Goal: Download file/media

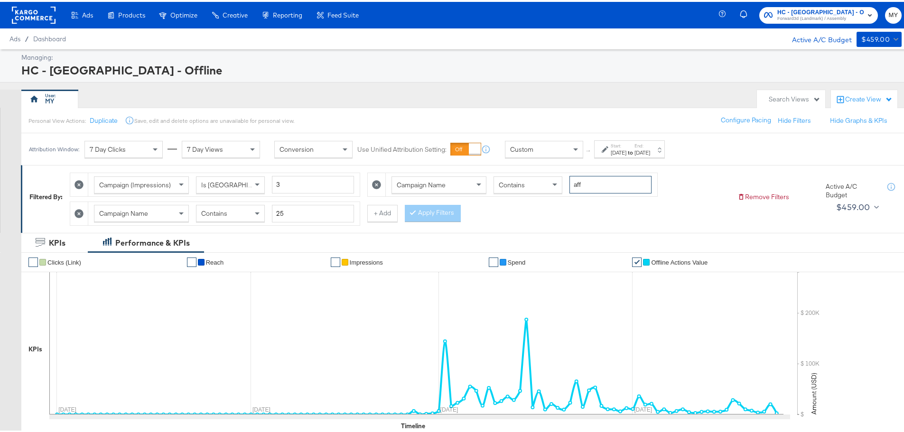
click at [589, 185] on input "aff" at bounding box center [610, 183] width 82 height 18
type input "bts"
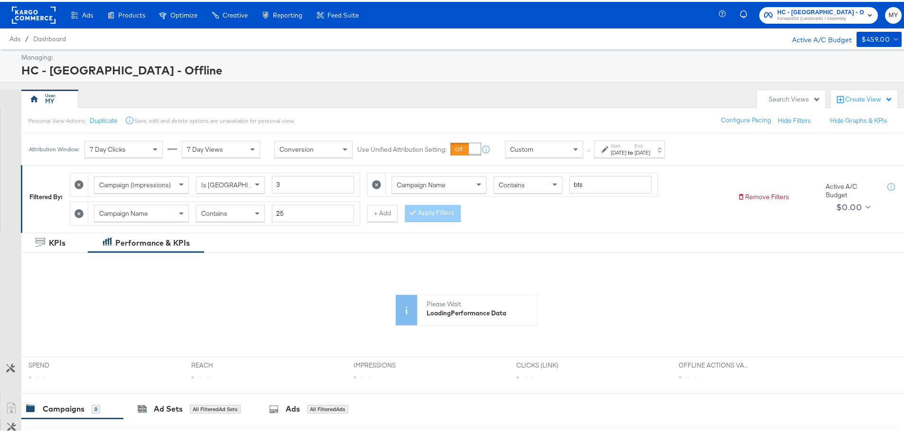
click at [620, 149] on div "[DATE]" at bounding box center [619, 151] width 16 height 8
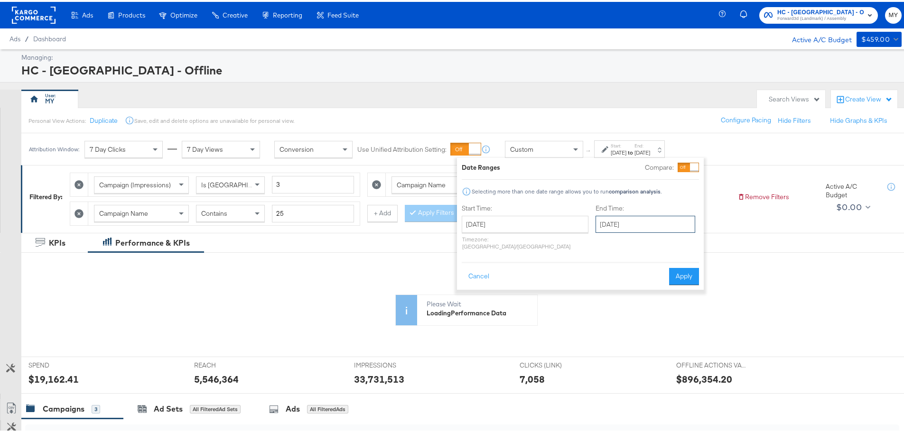
click at [602, 224] on input "[DATE]" at bounding box center [646, 222] width 100 height 17
click at [614, 325] on td "25" at bounding box center [622, 323] width 16 height 13
type input "[DATE]"
click at [679, 266] on button "Apply" at bounding box center [684, 274] width 30 height 17
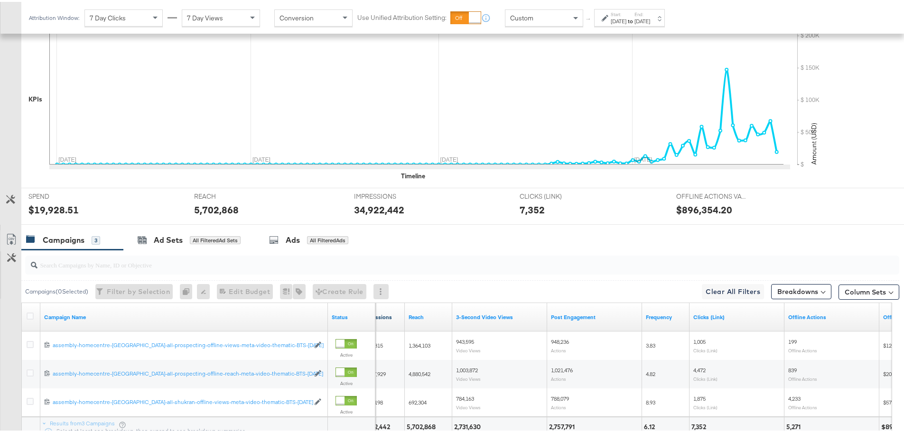
scroll to position [331, 0]
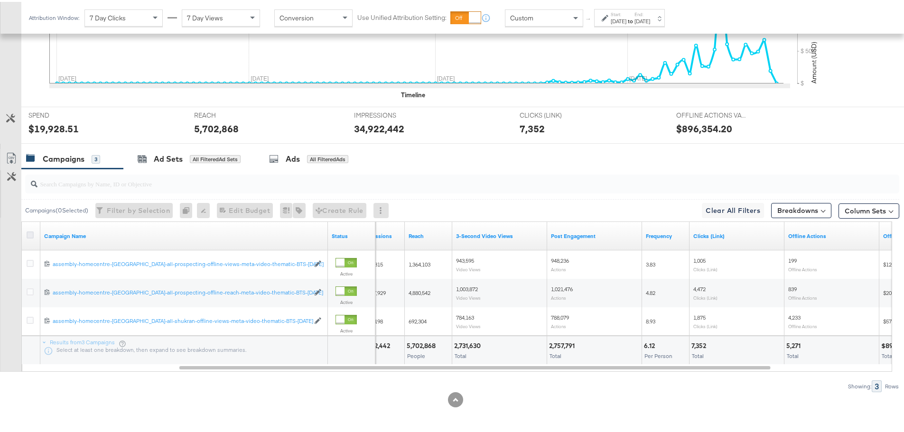
click at [31, 233] on icon at bounding box center [30, 233] width 7 height 7
click at [0, 0] on input "checkbox" at bounding box center [0, 0] width 0 height 0
click at [16, 150] on link "Export as CSV" at bounding box center [10, 157] width 21 height 21
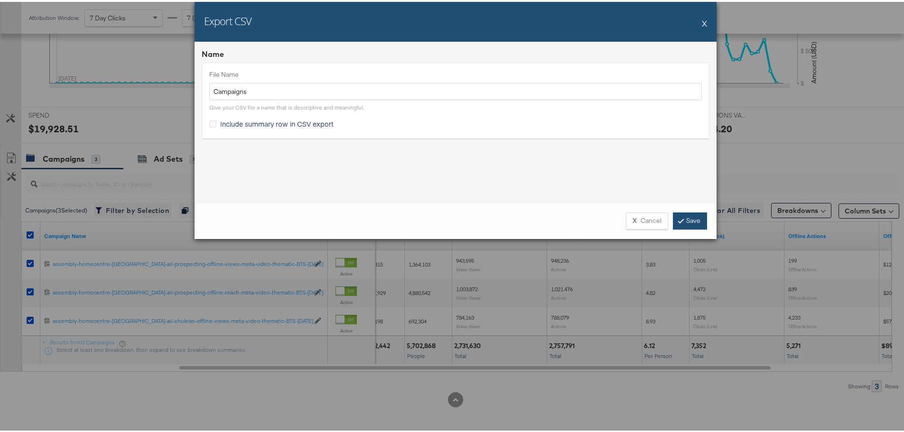
click at [679, 219] on icon at bounding box center [680, 219] width 3 height 6
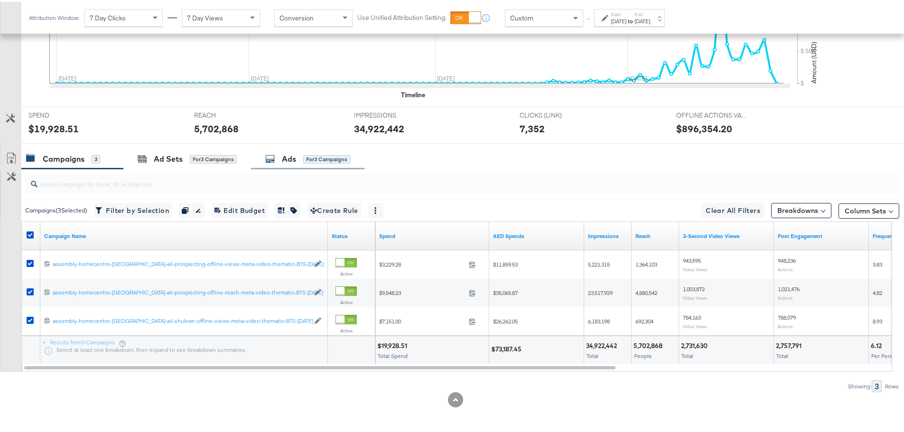
click at [286, 160] on div "Ads" at bounding box center [289, 157] width 14 height 11
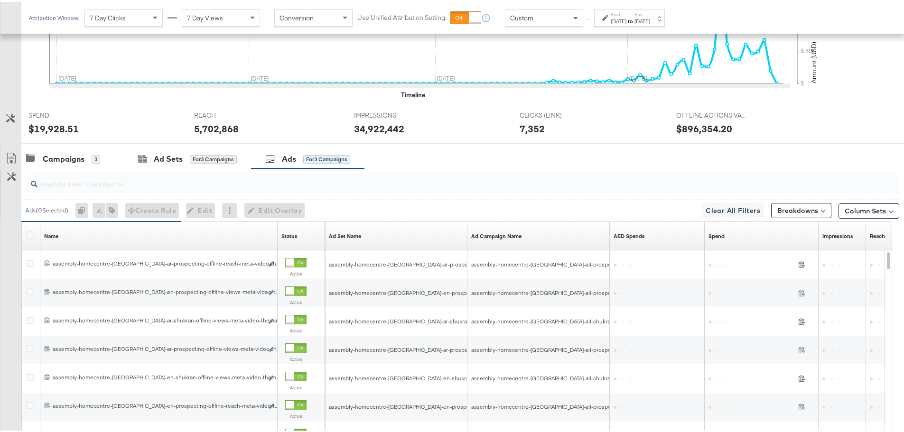
scroll to position [380, 0]
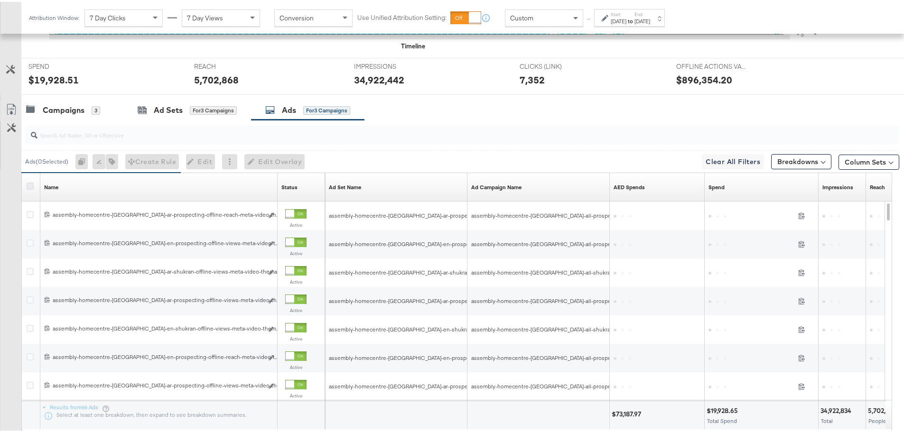
click at [31, 186] on icon at bounding box center [30, 184] width 7 height 7
click at [0, 0] on input "checkbox" at bounding box center [0, 0] width 0 height 0
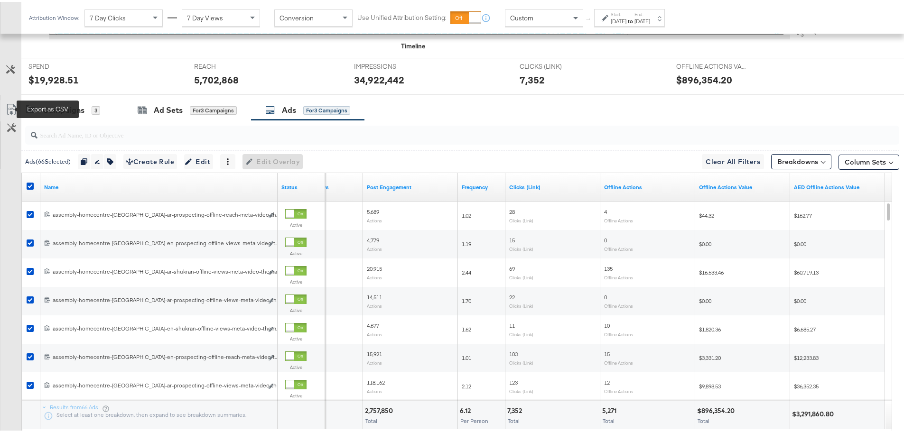
click at [17, 109] on icon at bounding box center [11, 107] width 11 height 11
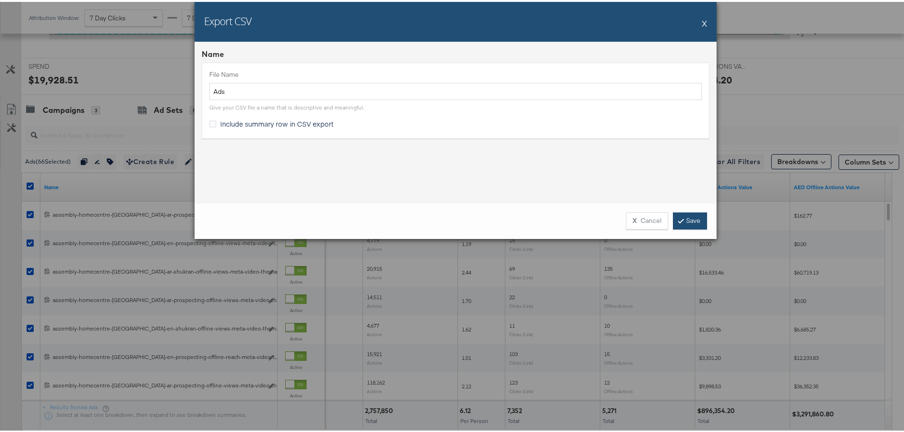
click at [696, 217] on link "Save" at bounding box center [690, 219] width 34 height 17
